Goal: Task Accomplishment & Management: Use online tool/utility

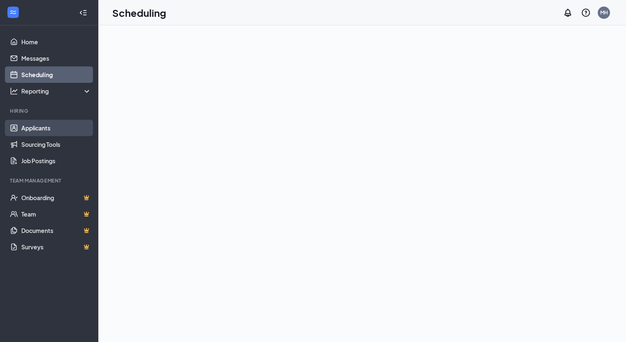
click at [44, 125] on link "Applicants" at bounding box center [56, 128] width 70 height 16
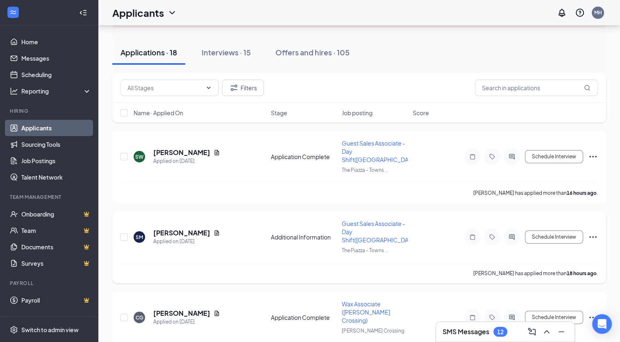
scroll to position [75, 0]
click at [544, 237] on button "Schedule Interview" at bounding box center [554, 236] width 58 height 13
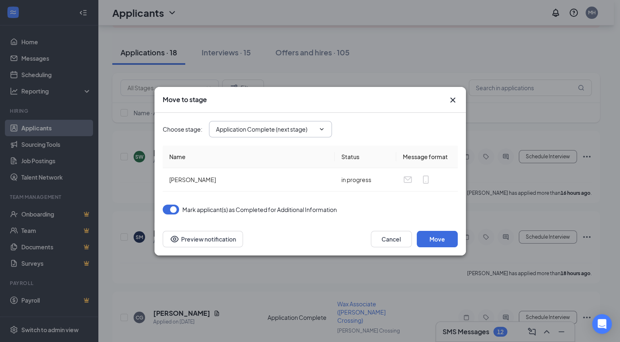
click at [294, 133] on input "Application Complete (next stage)" at bounding box center [265, 129] width 99 height 9
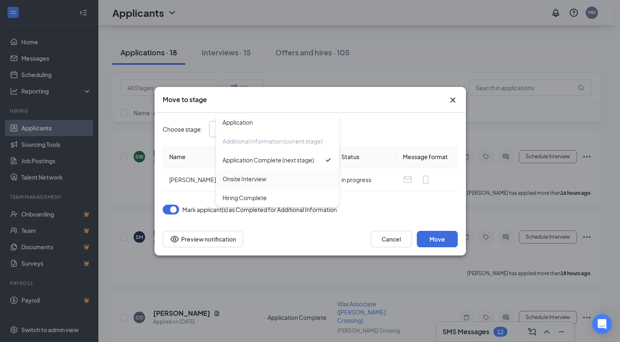
click at [261, 177] on div "Onsite Interview" at bounding box center [244, 178] width 44 height 9
type input "Onsite Interview"
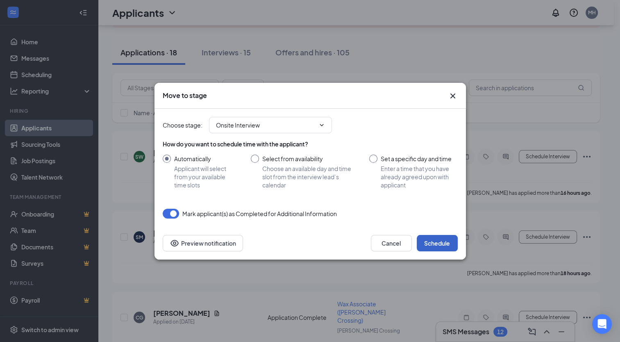
click at [435, 243] on button "Schedule" at bounding box center [437, 243] width 41 height 16
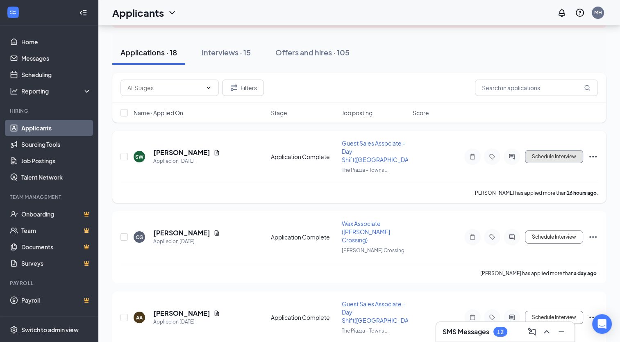
click at [555, 152] on button "Schedule Interview" at bounding box center [554, 156] width 58 height 13
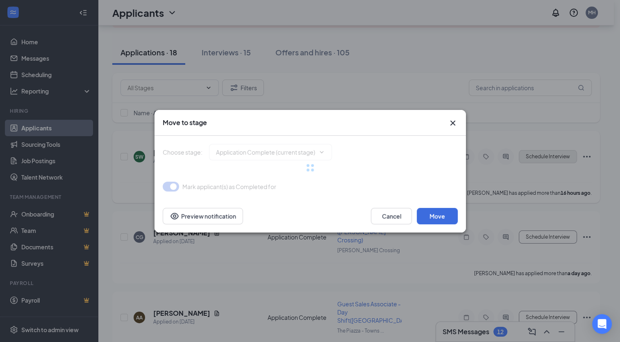
type input "Onsite Interview (next stage)"
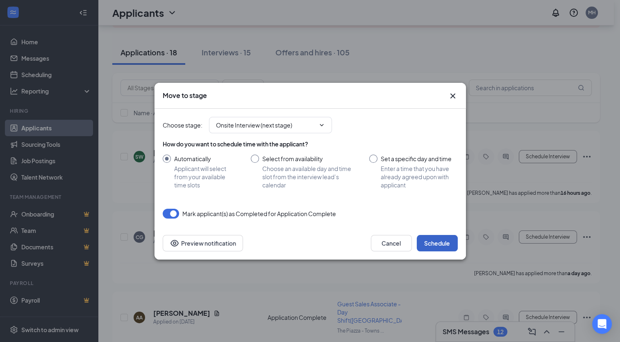
click at [445, 240] on button "Schedule" at bounding box center [437, 243] width 41 height 16
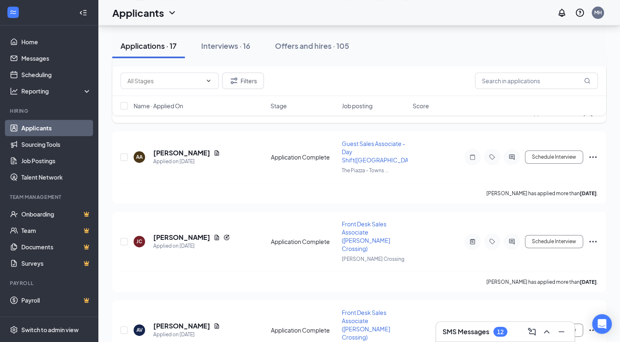
scroll to position [236, 0]
